Goal: Find contact information: Find contact information

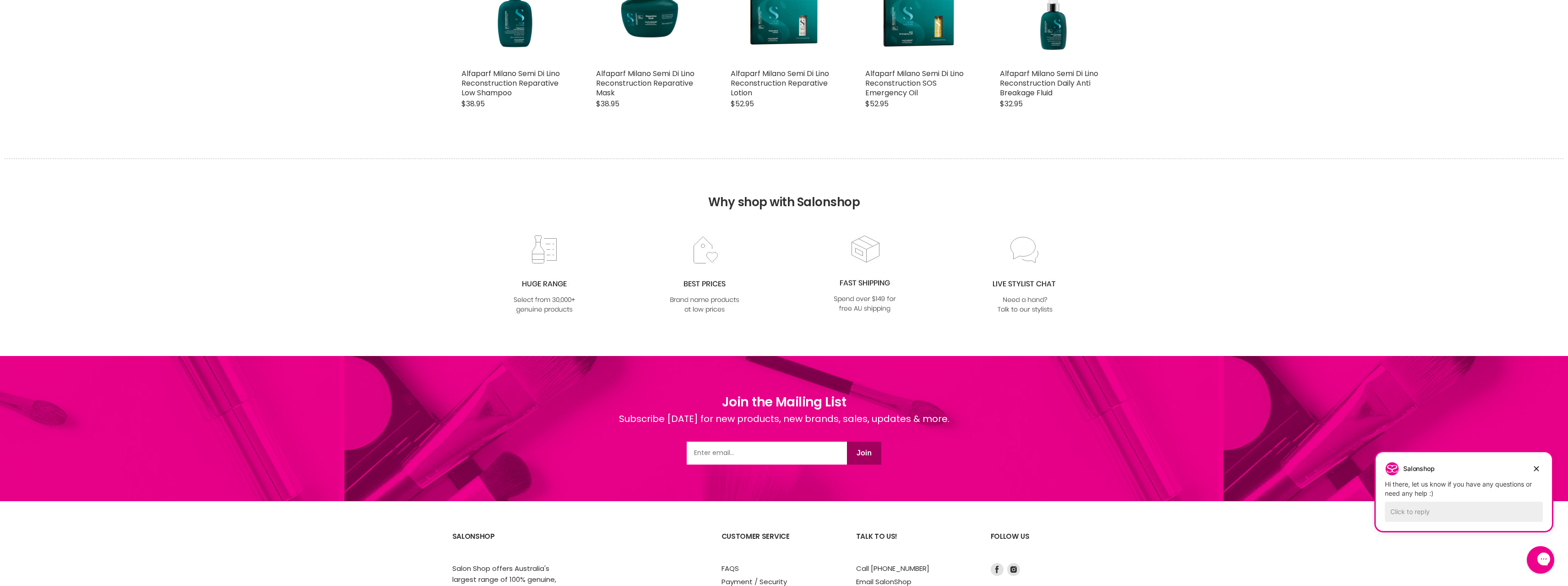
scroll to position [939, 0]
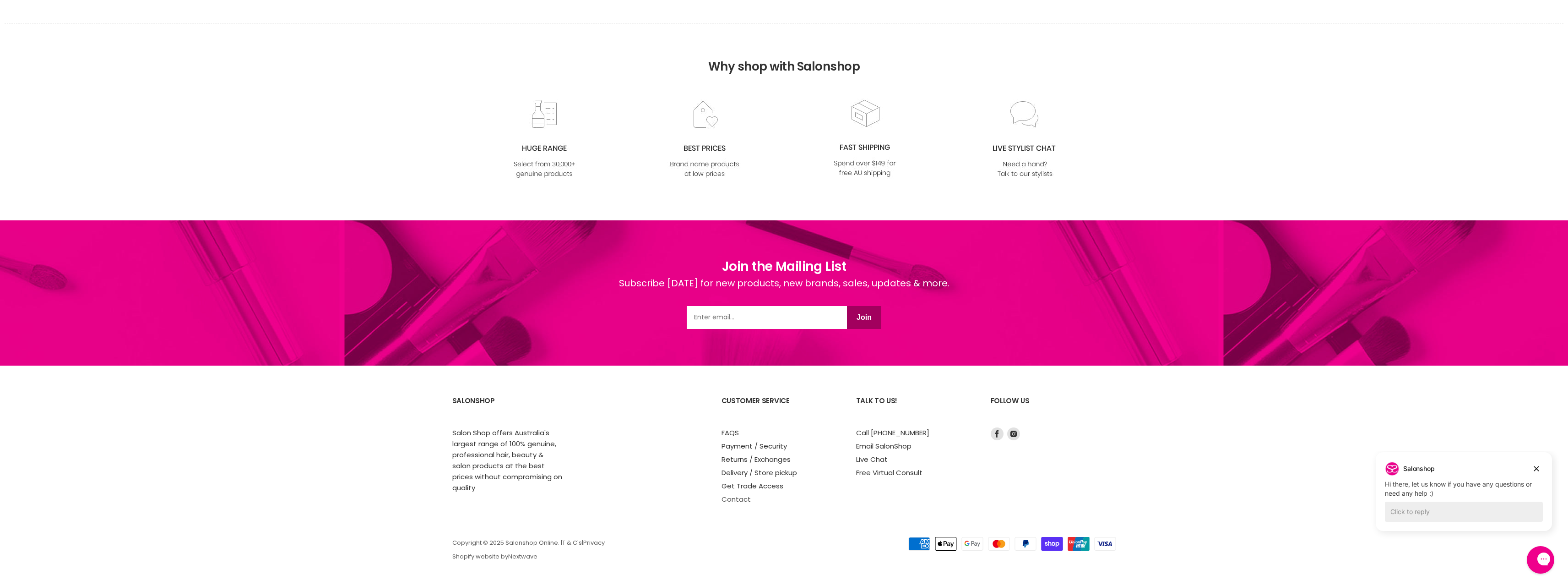
click at [733, 499] on link "Contact" at bounding box center [736, 499] width 29 height 9
